Goal: Navigation & Orientation: Find specific page/section

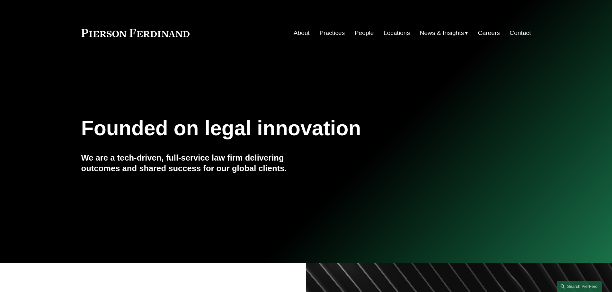
click at [328, 33] on link "Practices" at bounding box center [331, 33] width 25 height 12
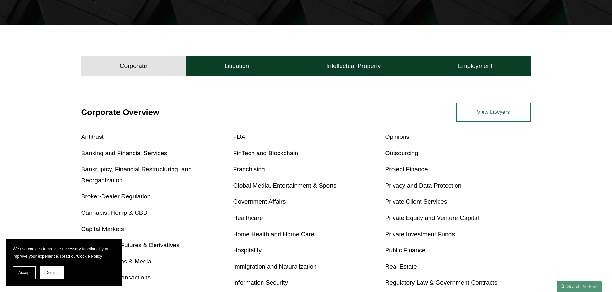
scroll to position [193, 0]
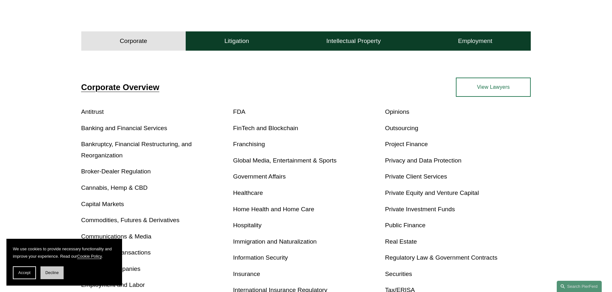
click at [50, 274] on span "Decline" at bounding box center [51, 273] width 13 height 4
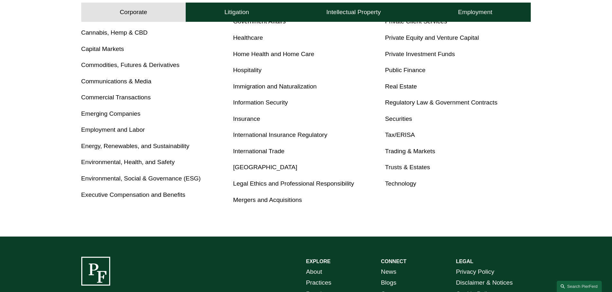
scroll to position [385, 0]
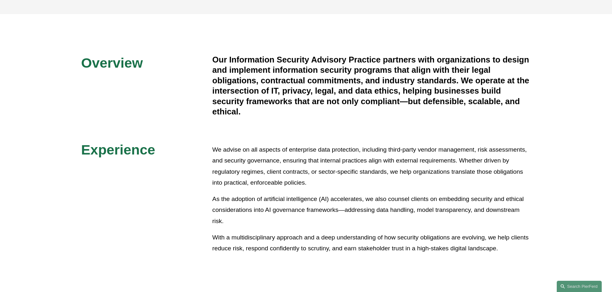
scroll to position [128, 0]
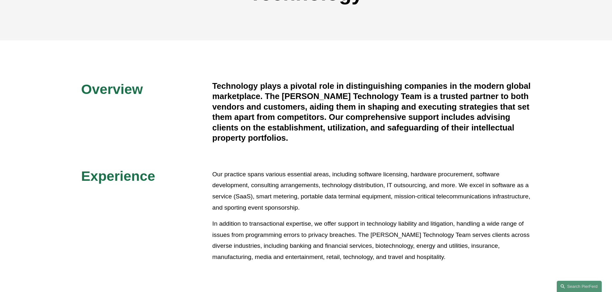
scroll to position [128, 0]
